Goal: Task Accomplishment & Management: Complete application form

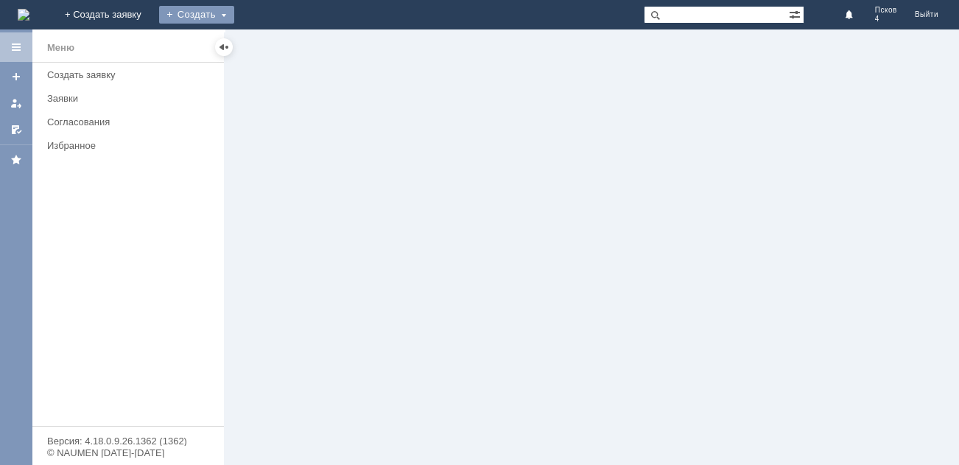
click at [234, 12] on div "Создать" at bounding box center [196, 15] width 75 height 18
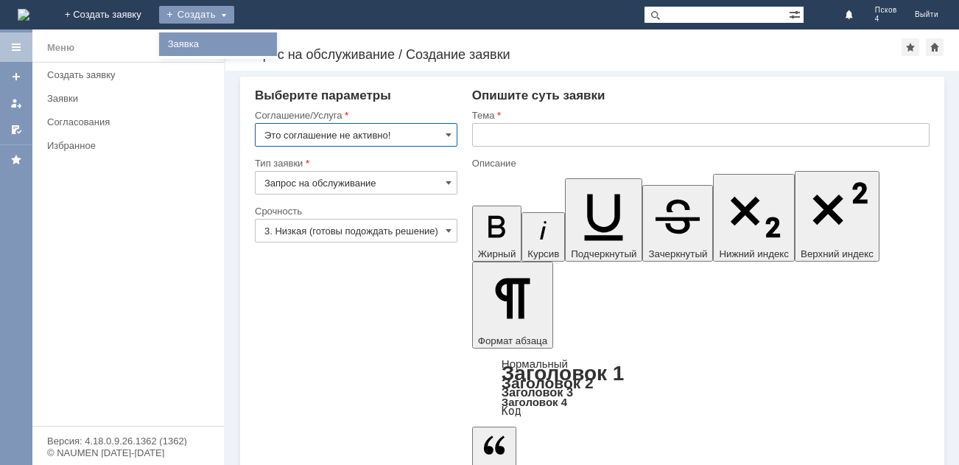
click at [274, 41] on link "Заявка" at bounding box center [218, 44] width 112 height 18
click at [437, 133] on input "Это соглашение не активно!" at bounding box center [356, 135] width 203 height 24
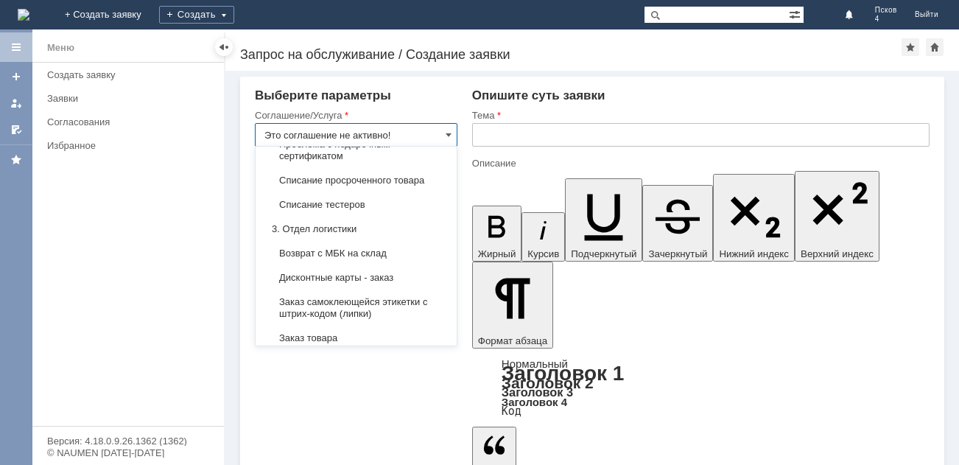
scroll to position [442, 0]
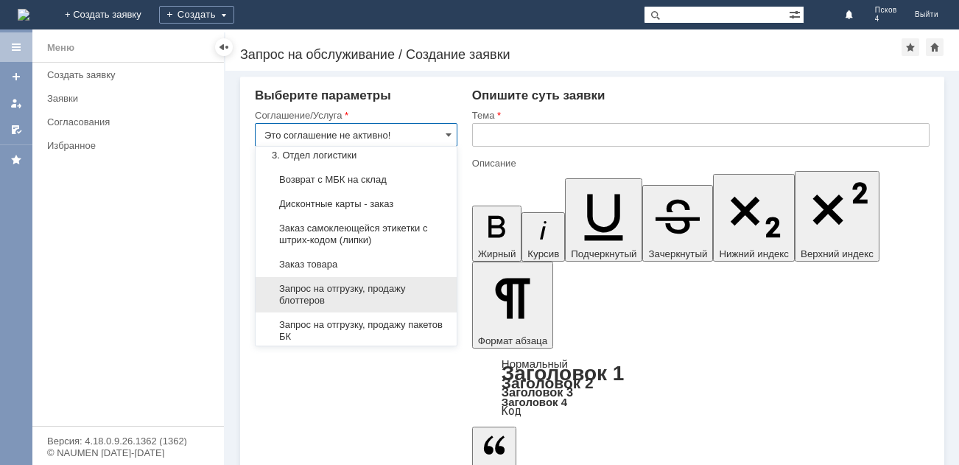
click at [368, 292] on span "Запрос на отгрузку, продажу блоттеров" at bounding box center [356, 295] width 183 height 24
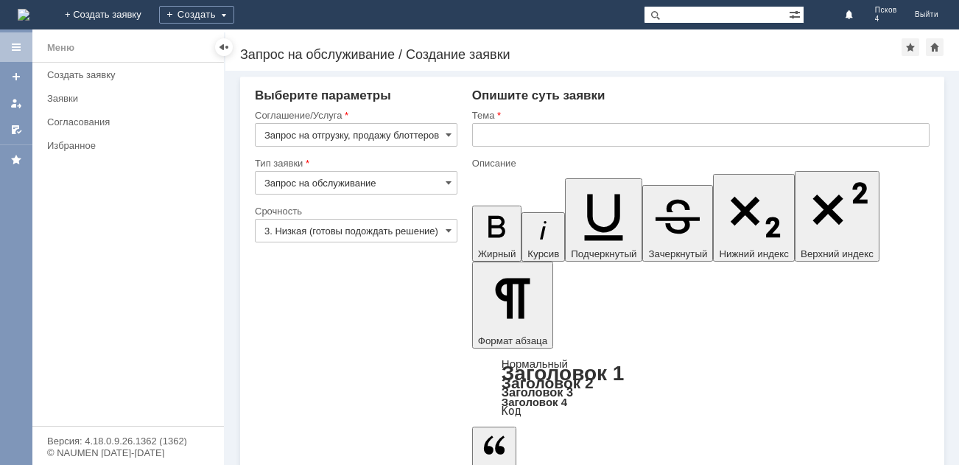
type input "Запрос на отгрузку, продажу блоттеров"
click at [442, 183] on input "Запрос на обслуживание" at bounding box center [356, 183] width 203 height 24
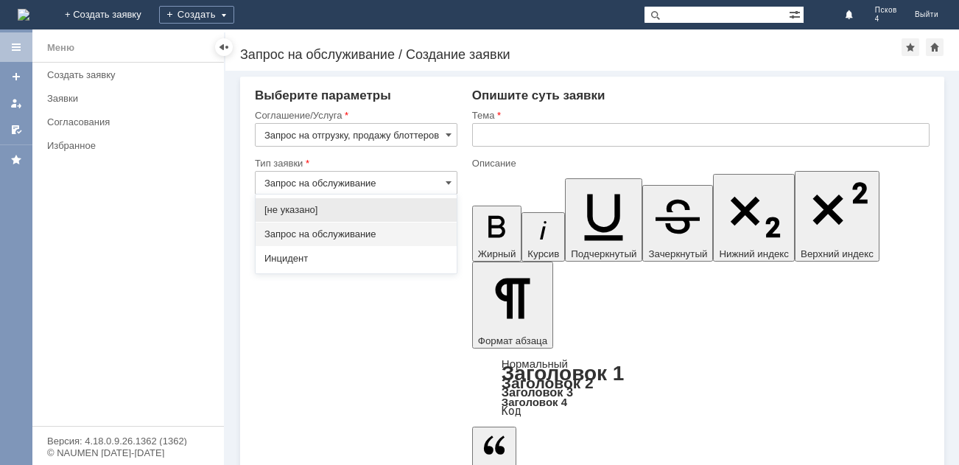
drag, startPoint x: 412, startPoint y: 259, endPoint x: 412, endPoint y: 242, distance: 16.9
click at [411, 256] on span "Инцидент" at bounding box center [356, 259] width 183 height 12
type input "Инцидент"
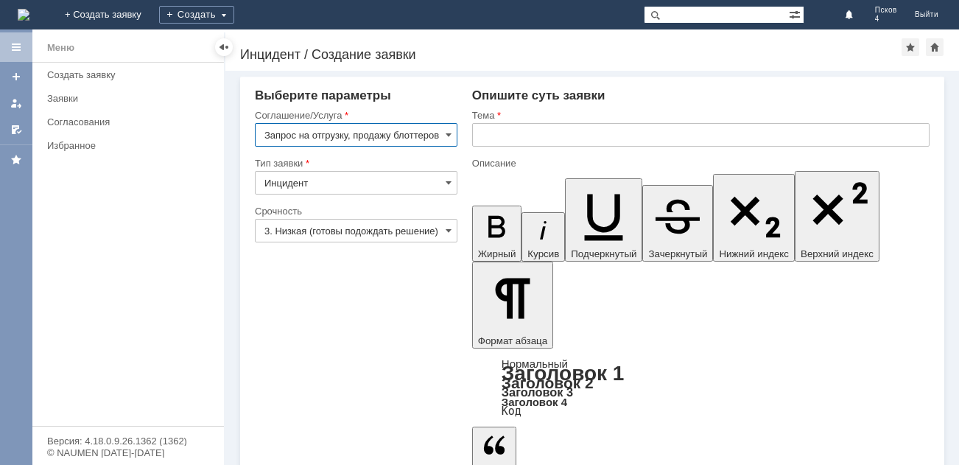
scroll to position [0, 0]
click at [436, 231] on input "3. Низкая (готовы подождать решение)" at bounding box center [356, 231] width 203 height 24
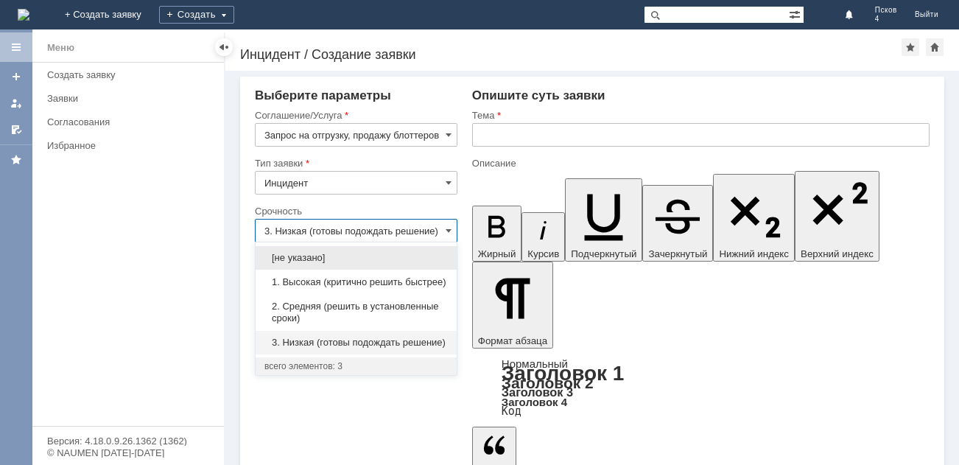
click at [426, 279] on span "1. Высокая (критично решить быстрее)" at bounding box center [356, 282] width 183 height 12
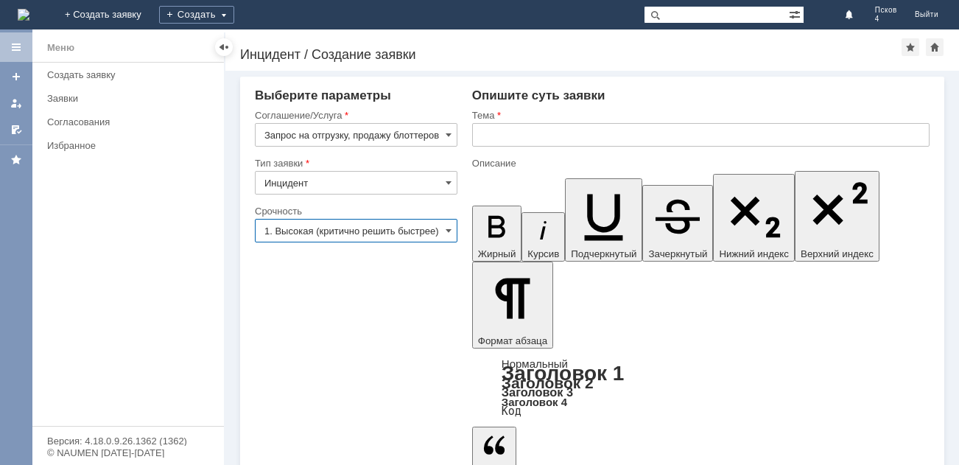
type input "1. Высокая (критично решить быстрее)"
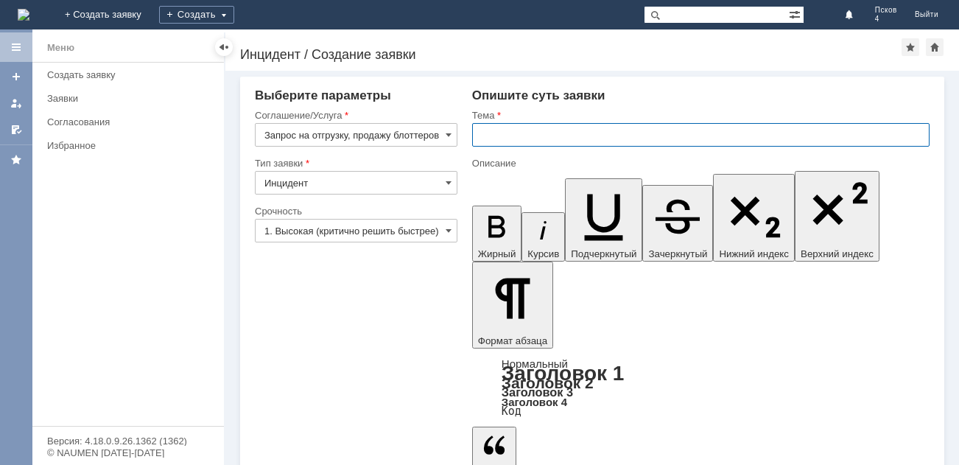
click at [495, 136] on input "text" at bounding box center [701, 135] width 458 height 24
type input "Запрос на отгрузку блоттеров"
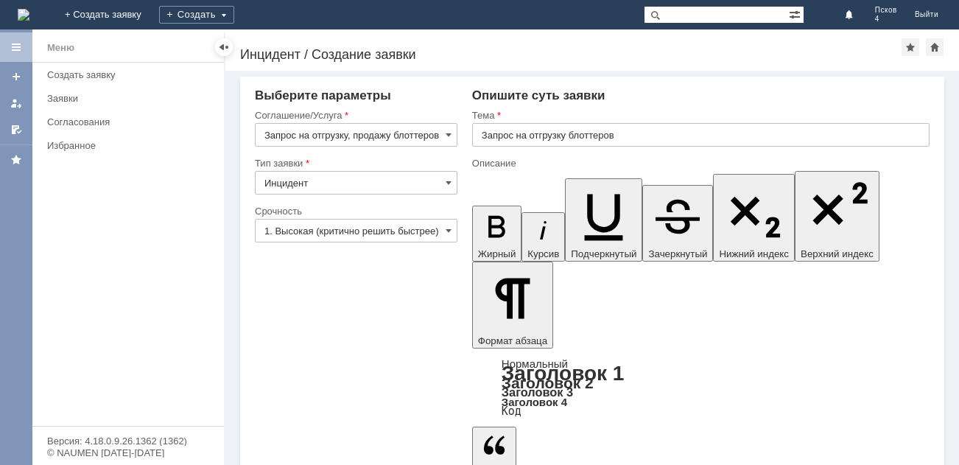
click at [634, 67] on div "Назад | Инцидент / Создание заявки Инцидент / Создание заявки" at bounding box center [592, 49] width 734 height 41
click at [784, 60] on div "Инцидент / Создание заявки" at bounding box center [571, 54] width 662 height 15
